Goal: Find specific page/section: Find specific page/section

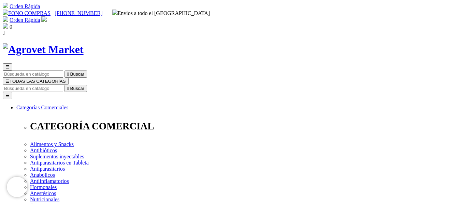
drag, startPoint x: 343, startPoint y: 88, endPoint x: 238, endPoint y: 84, distance: 105.1
copy h1 "Cani-Tabs® Hip + Joint Mini"
click at [63, 85] on input "Buscar" at bounding box center [33, 88] width 60 height 7
paste input "Cani-Tabs® Hip + Joint Mini"
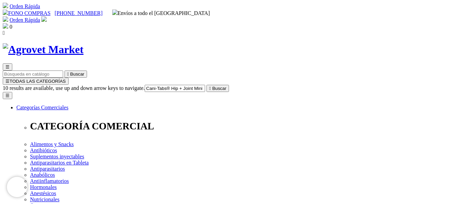
type input "Cani-Tabs® Hip + Joint Mini 100"
click at [206, 85] on button " Buscar" at bounding box center [217, 88] width 22 height 7
